Goal: Information Seeking & Learning: Learn about a topic

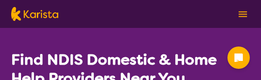
select select "Domestic and home help"
select select "NDIS"
select select "Domestic and home help"
select select "NDIS"
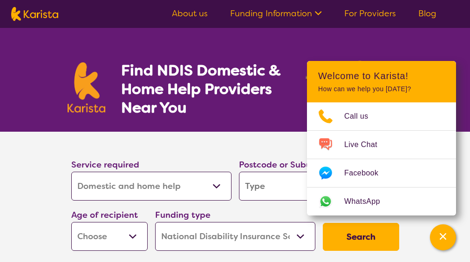
click at [123, 53] on section "Find NDIS Domestic & Home Help Providers Near You" at bounding box center [235, 80] width 358 height 104
click at [260, 46] on section "Find NDIS Domestic & Home Help Providers Near You" at bounding box center [235, 80] width 358 height 104
click at [260, 80] on input "search" at bounding box center [319, 186] width 160 height 29
type input "2"
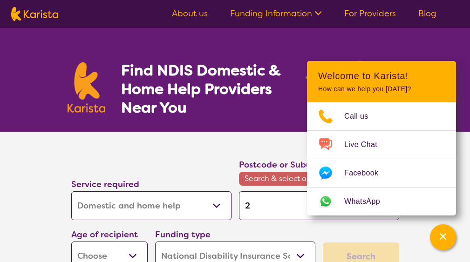
type input "20"
type input "206"
type input "2066"
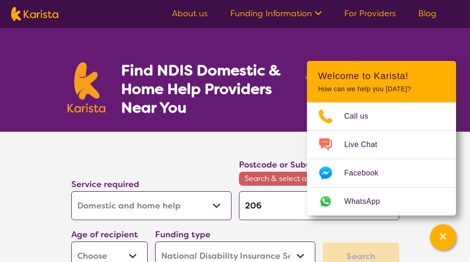
type input "2066"
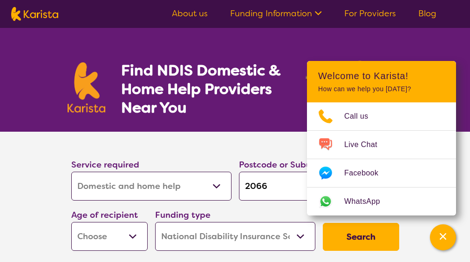
type input "2066"
click at [134, 80] on select "Early Childhood - 0 to 9 Child - 10 to 11 Adolescent - 12 to 17 Adult - 18 to 6…" at bounding box center [109, 236] width 76 height 29
select select "AD"
drag, startPoint x: 441, startPoint y: 241, endPoint x: 362, endPoint y: 243, distance: 79.2
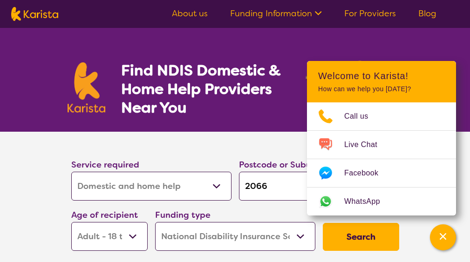
click at [260, 80] on button "Search" at bounding box center [361, 237] width 76 height 28
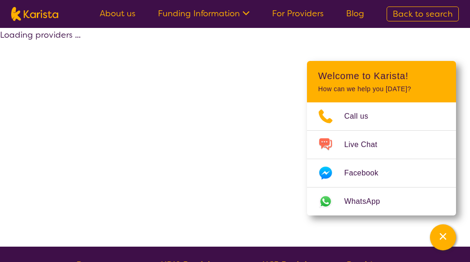
select select "by_score"
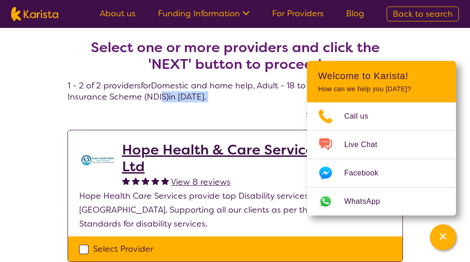
drag, startPoint x: 162, startPoint y: 101, endPoint x: 173, endPoint y: 106, distance: 12.1
click at [168, 80] on section "Select one or more providers and click the 'NEXT' button to proceed 1 - 2 of 2 …" at bounding box center [235, 211] width 358 height 366
click at [260, 41] on section "Select one or more providers and click the 'NEXT' button to proceed 1 - 2 of 2 …" at bounding box center [235, 211] width 358 height 366
